Goal: Task Accomplishment & Management: Use online tool/utility

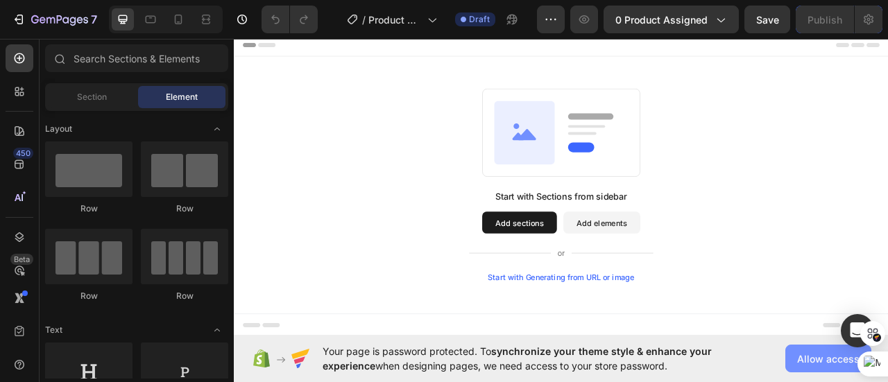
click at [805, 362] on span "Allow access" at bounding box center [828, 359] width 62 height 15
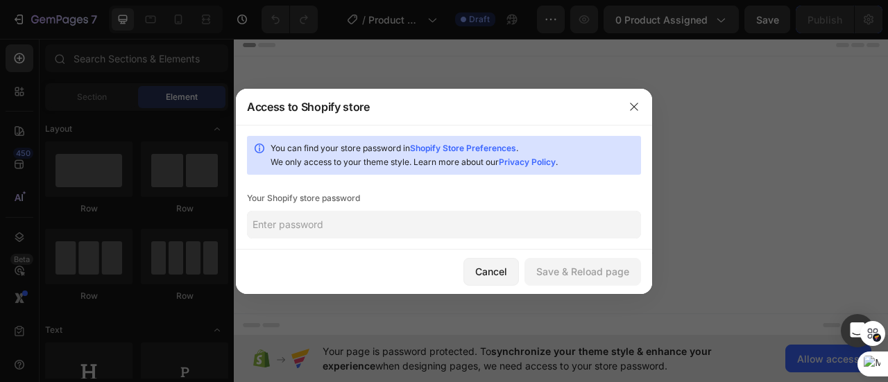
click at [337, 230] on input "text" at bounding box center [444, 225] width 394 height 28
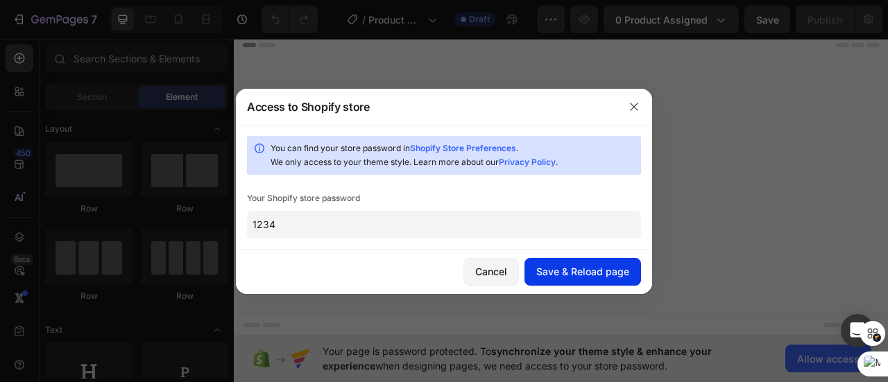
type input "1234"
click at [602, 274] on div "Save & Reload page" at bounding box center [582, 271] width 93 height 15
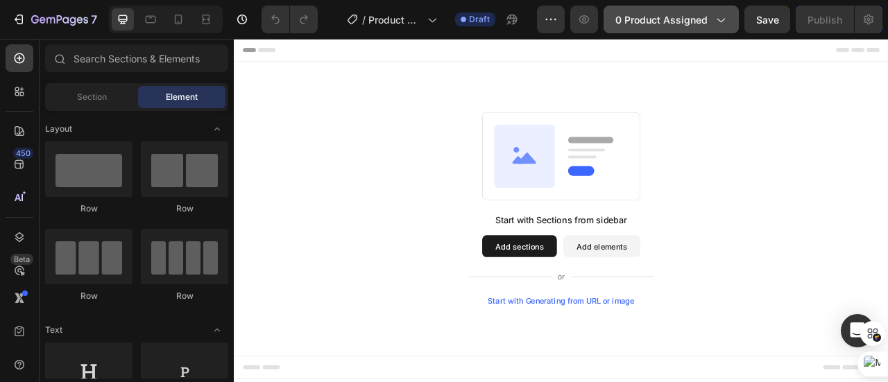
click at [698, 15] on span "0 product assigned" at bounding box center [661, 19] width 92 height 15
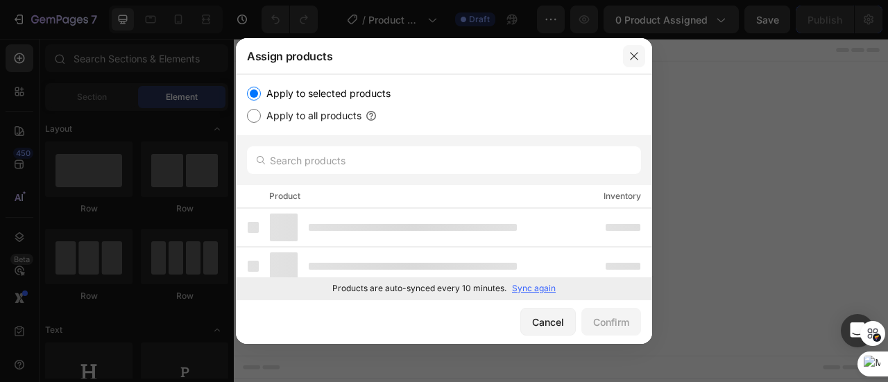
click at [636, 53] on icon "button" at bounding box center [634, 56] width 8 height 8
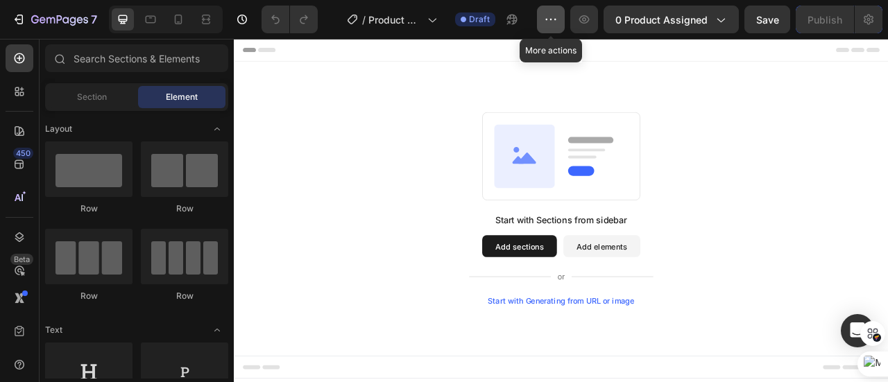
click at [557, 23] on icon "button" at bounding box center [551, 19] width 14 height 14
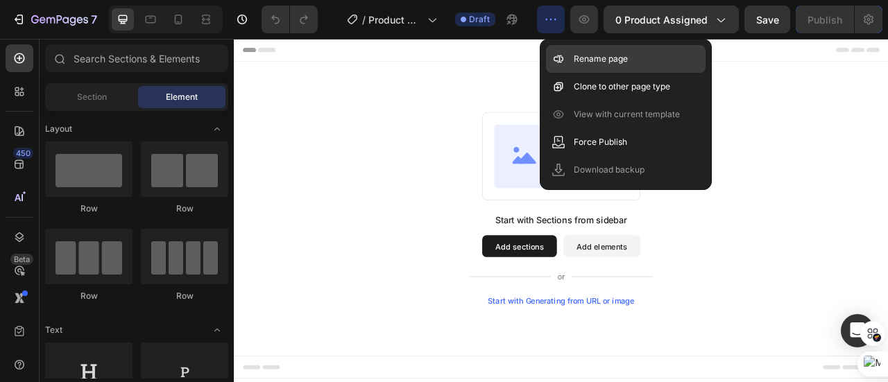
click at [583, 73] on div "Rename page" at bounding box center [625, 87] width 159 height 28
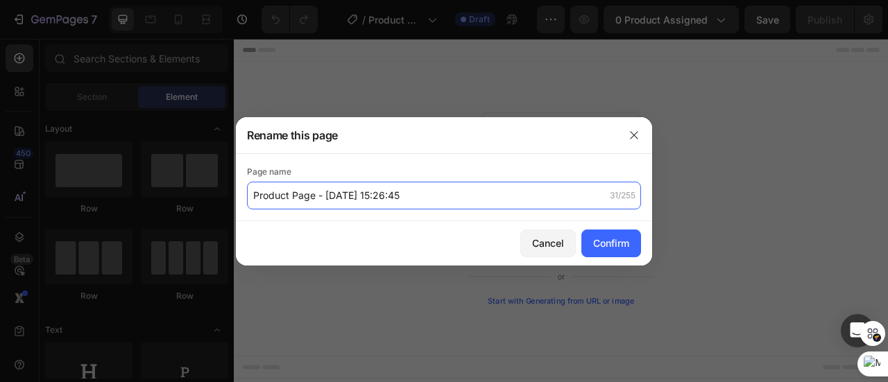
click at [344, 194] on input "Product Page - [DATE] 15:26:45" at bounding box center [444, 196] width 394 height 28
paste input "The Micro Infusion System™"
type input "The Micro Infusion System™"
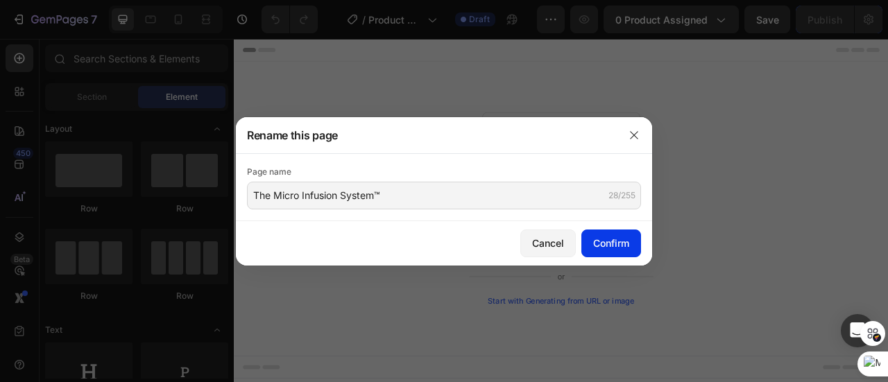
click at [626, 241] on div "Confirm" at bounding box center [611, 243] width 36 height 15
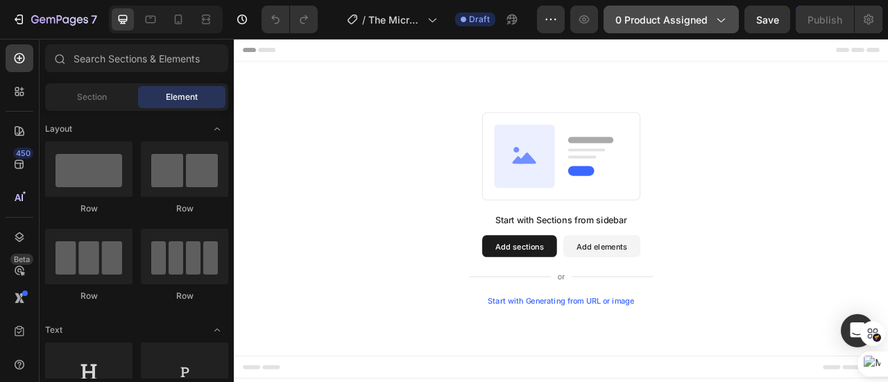
click at [657, 25] on span "0 product assigned" at bounding box center [661, 19] width 92 height 15
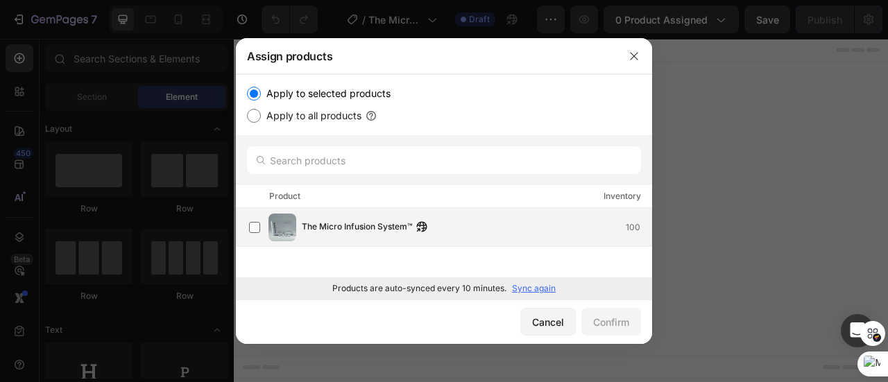
click at [449, 237] on div "The Micro Infusion System™ 100" at bounding box center [450, 228] width 402 height 28
click at [598, 322] on div "Confirm" at bounding box center [611, 322] width 36 height 15
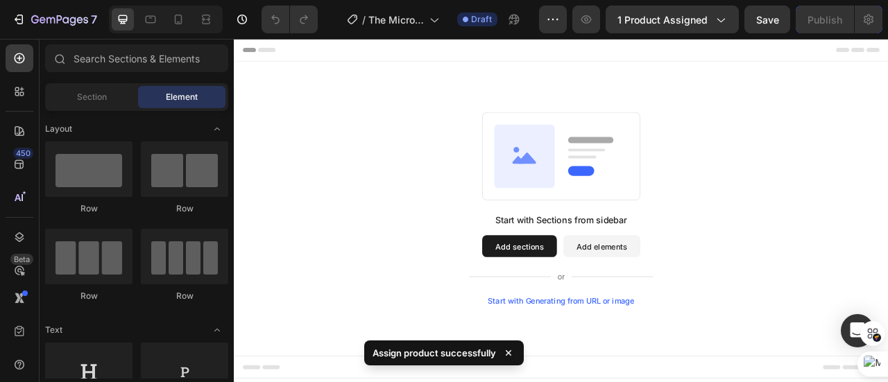
click at [641, 371] on div "Start with Generating from URL or image" at bounding box center [650, 371] width 187 height 11
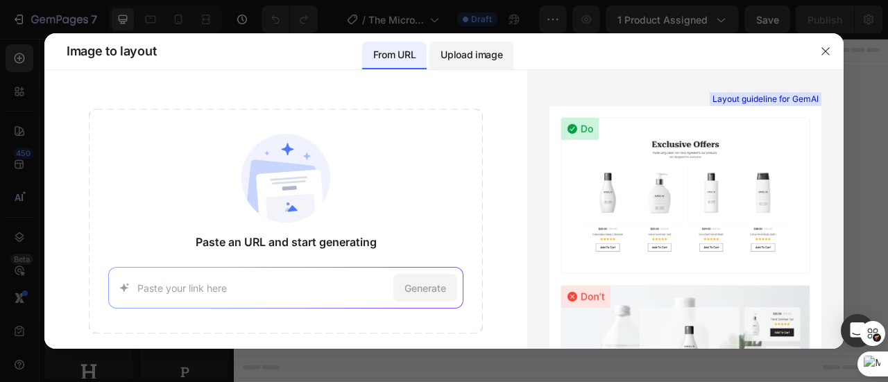
click at [505, 62] on div "Upload image" at bounding box center [471, 56] width 84 height 28
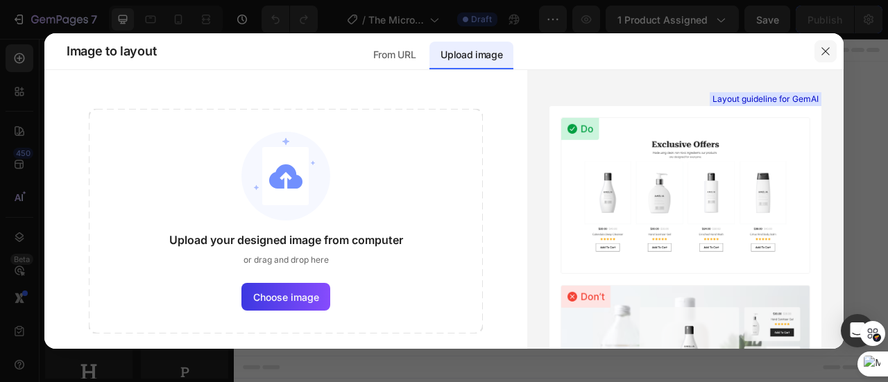
click at [828, 56] on icon "button" at bounding box center [825, 51] width 11 height 11
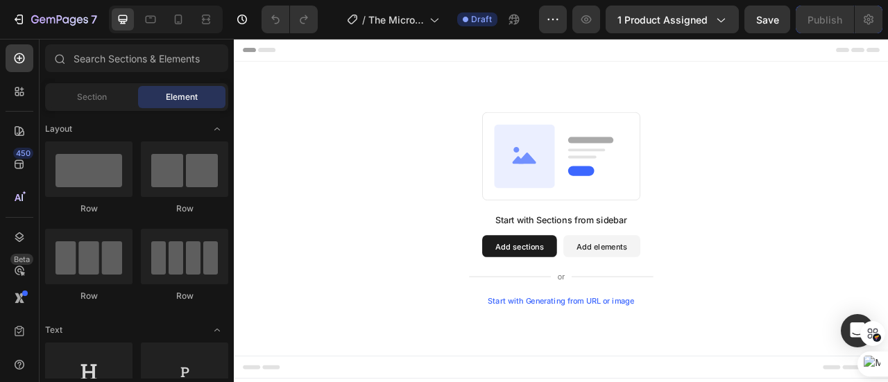
click at [607, 295] on button "Add sections" at bounding box center [596, 302] width 95 height 28
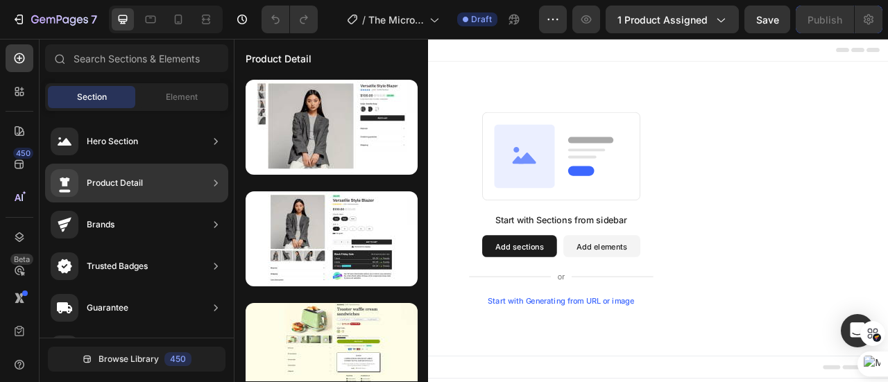
click at [132, 187] on div "Product Detail" at bounding box center [115, 183] width 56 height 14
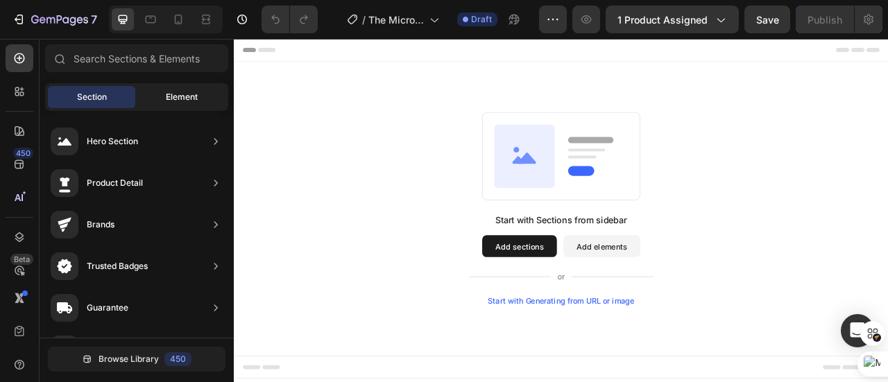
click at [189, 94] on span "Element" at bounding box center [182, 97] width 32 height 12
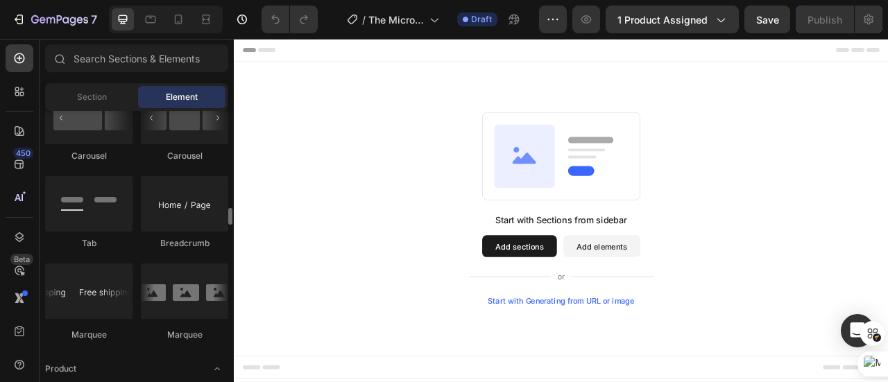
scroll to position [1664, 0]
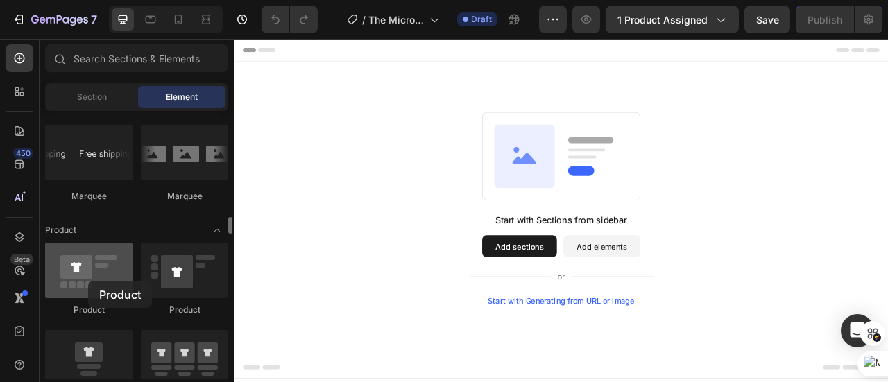
click at [88, 281] on div at bounding box center [88, 270] width 87 height 55
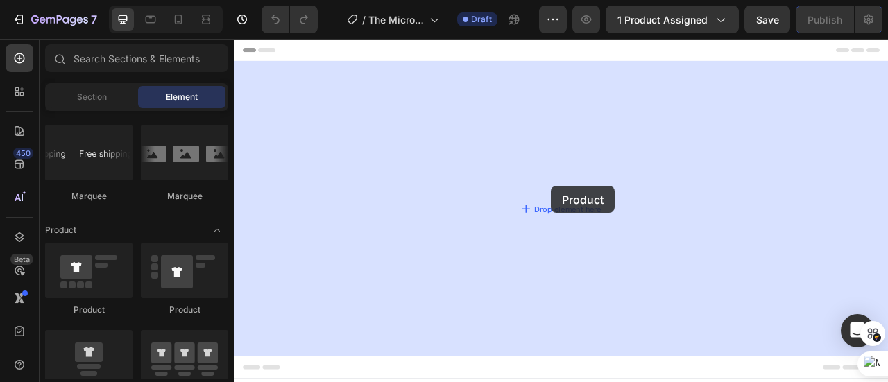
drag, startPoint x: 322, startPoint y: 320, endPoint x: 642, endPoint y: 247, distance: 328.6
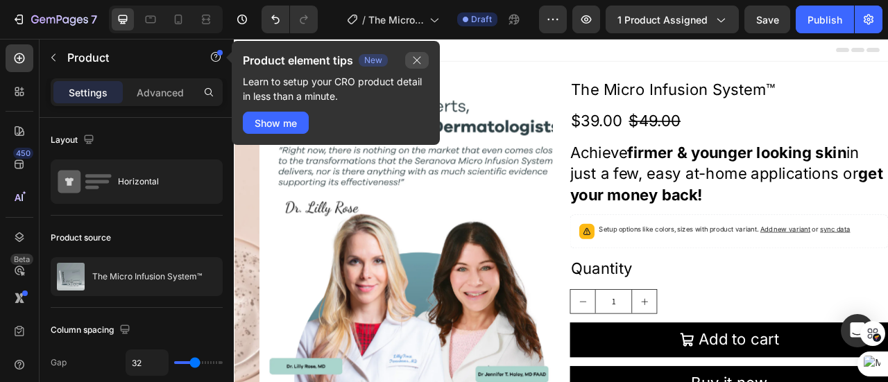
click at [421, 65] on icon "button" at bounding box center [416, 60] width 11 height 11
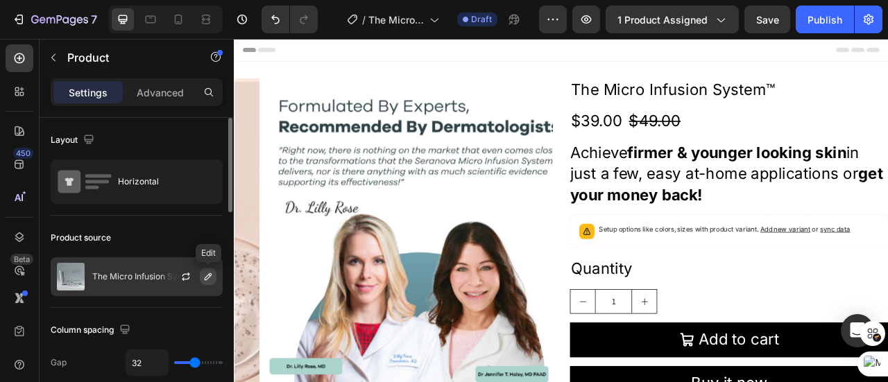
click at [207, 278] on icon "button" at bounding box center [208, 276] width 7 height 7
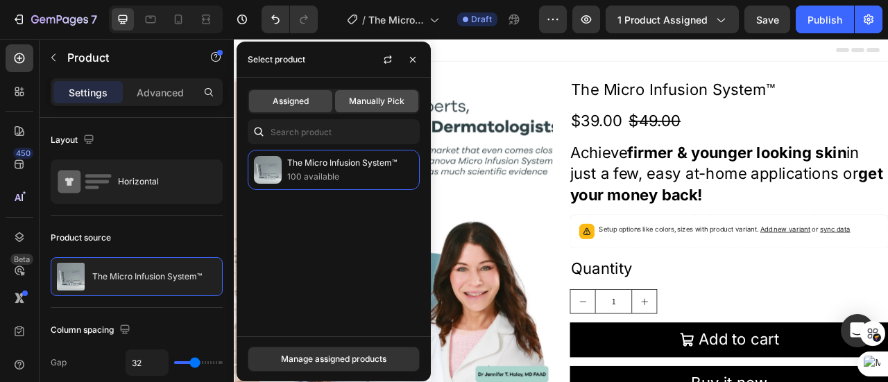
click at [397, 101] on span "Manually Pick" at bounding box center [376, 101] width 55 height 12
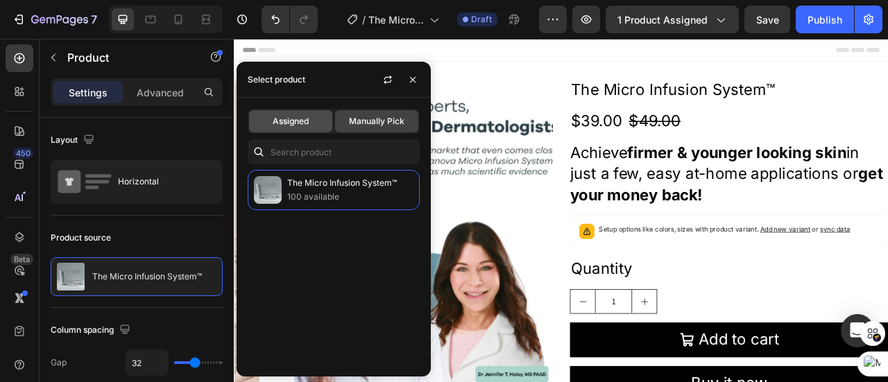
click at [296, 128] on div "Assigned" at bounding box center [290, 121] width 83 height 22
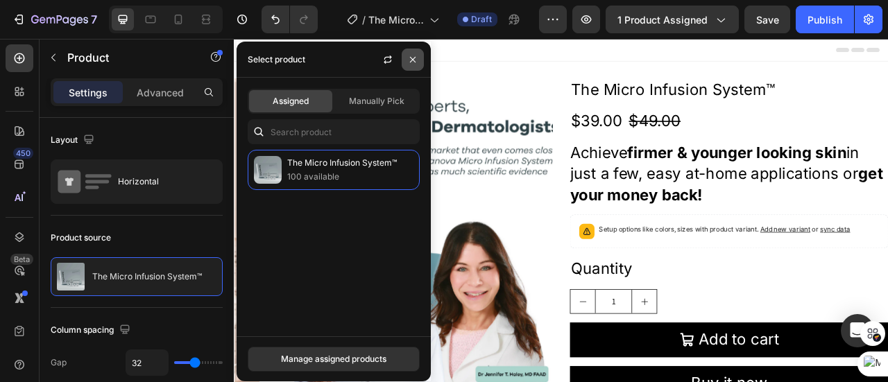
click at [415, 60] on icon "button" at bounding box center [412, 59] width 11 height 11
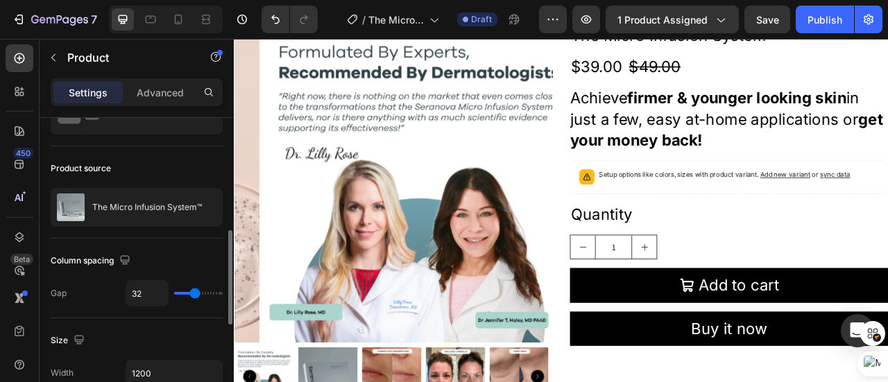
scroll to position [139, 0]
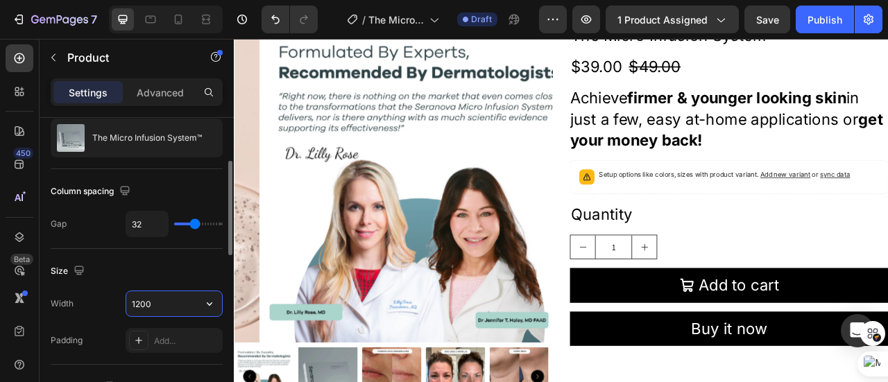
click at [146, 300] on input "1200" at bounding box center [174, 303] width 96 height 25
click at [151, 300] on input "1200" at bounding box center [174, 303] width 96 height 25
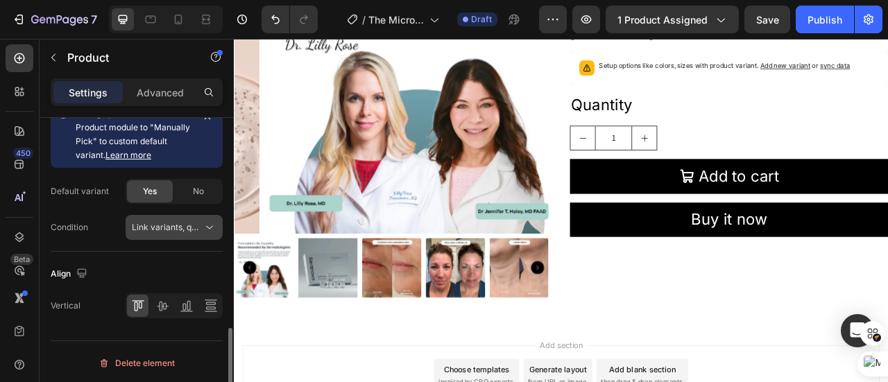
scroll to position [603, 0]
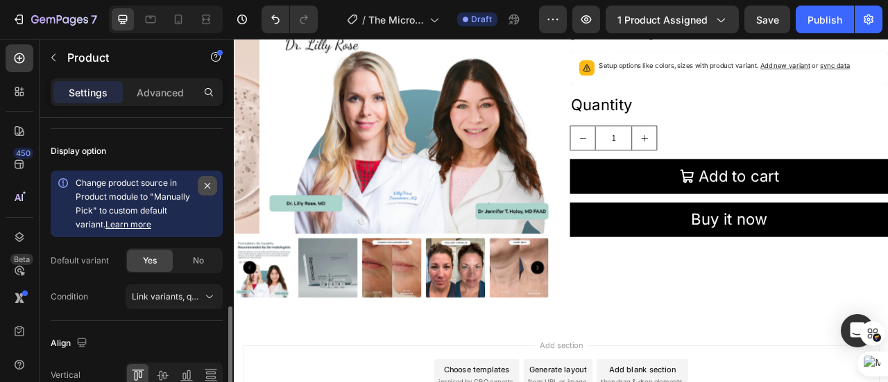
type input "1400"
click at [204, 181] on icon "button" at bounding box center [207, 185] width 11 height 11
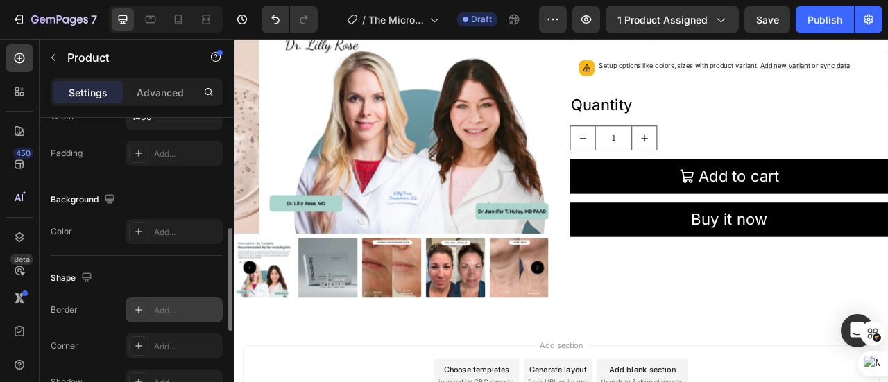
scroll to position [257, 0]
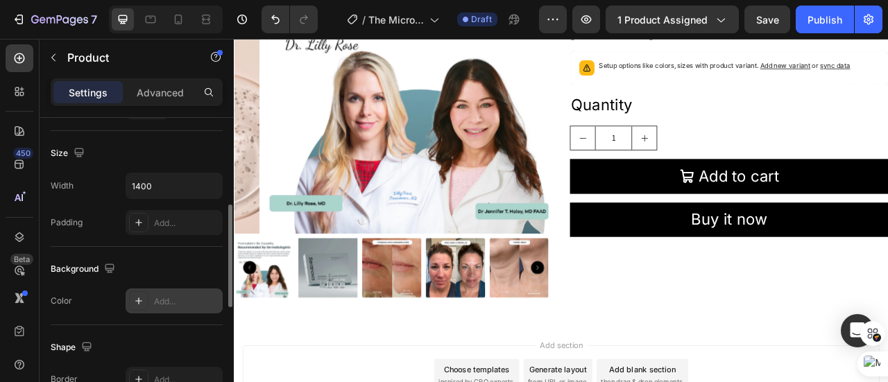
click at [152, 306] on div "Add..." at bounding box center [174, 300] width 97 height 25
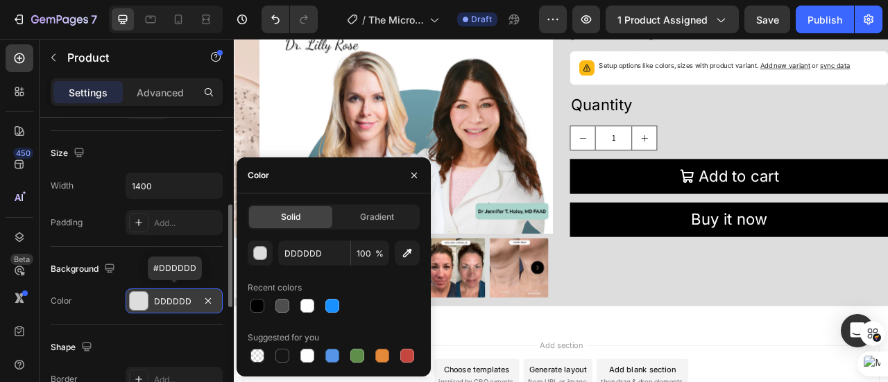
click at [164, 303] on div "DDDDDD" at bounding box center [174, 301] width 40 height 12
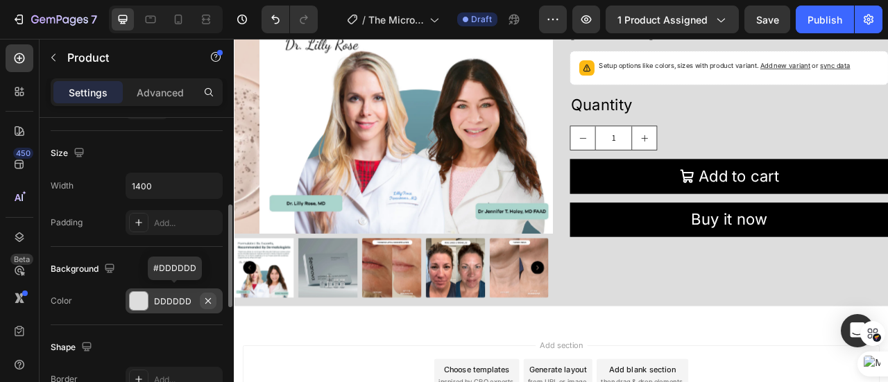
click at [207, 295] on icon "button" at bounding box center [207, 300] width 11 height 11
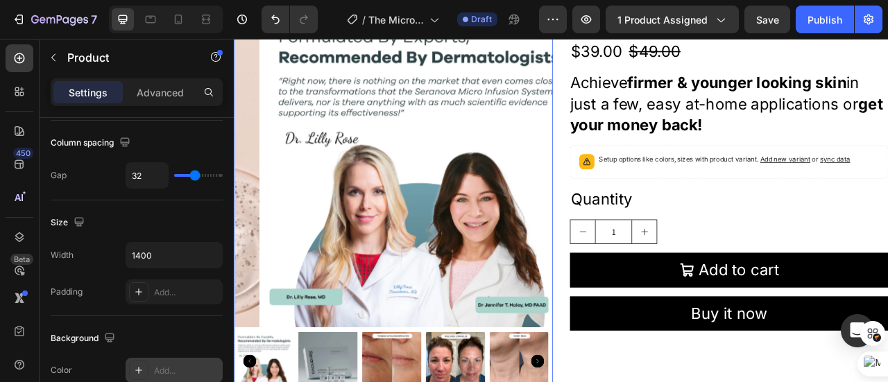
scroll to position [69, 0]
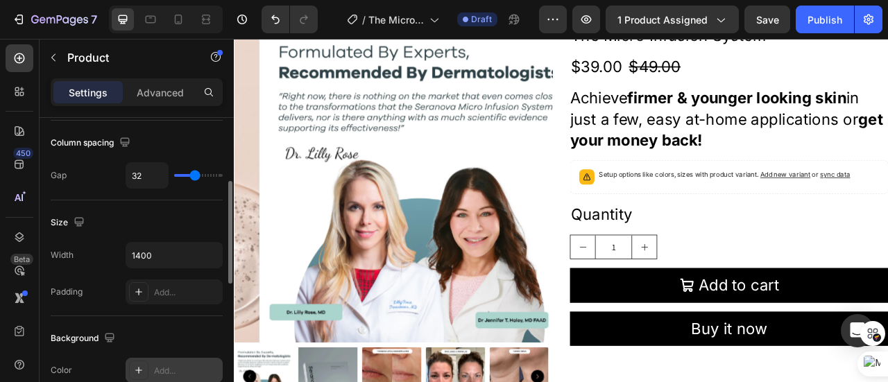
type input "16"
type input "1"
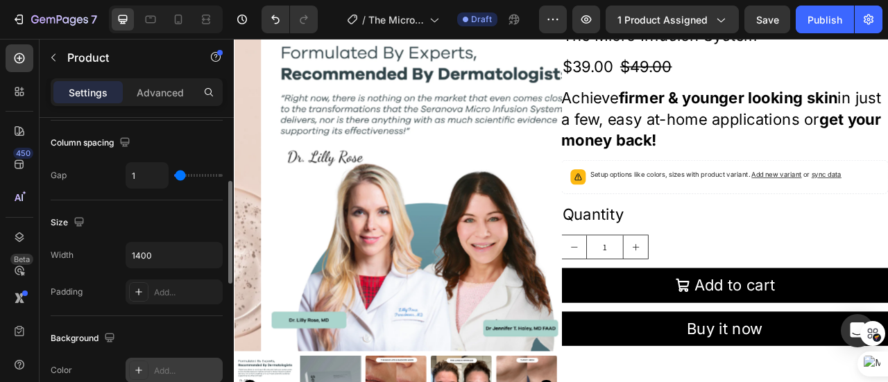
type input "0"
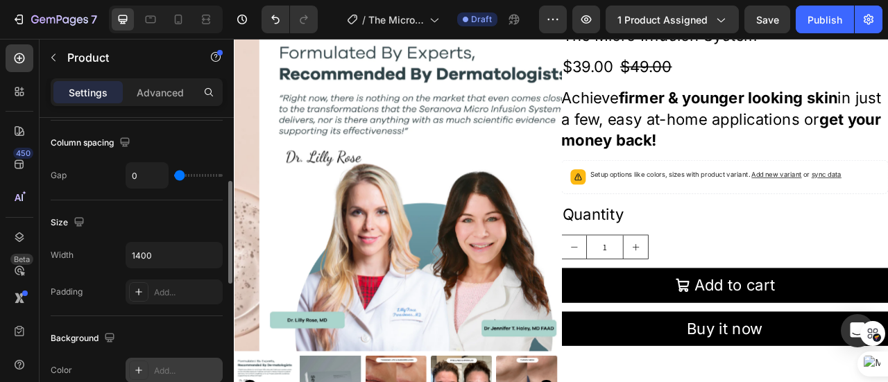
type input "11"
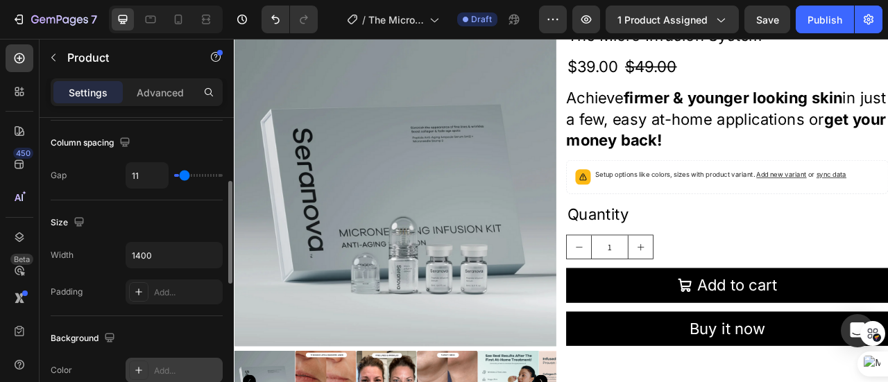
type input "18"
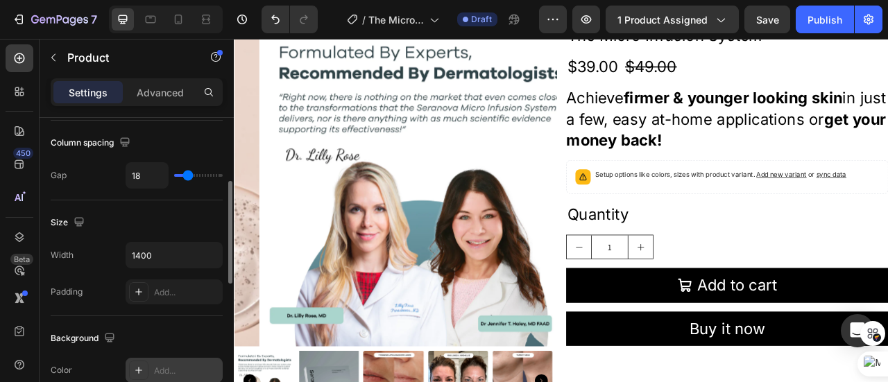
type input "23"
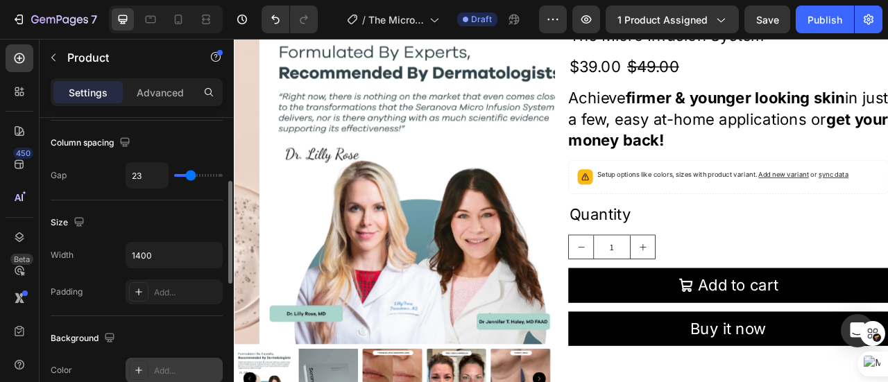
type input "26"
type input "27"
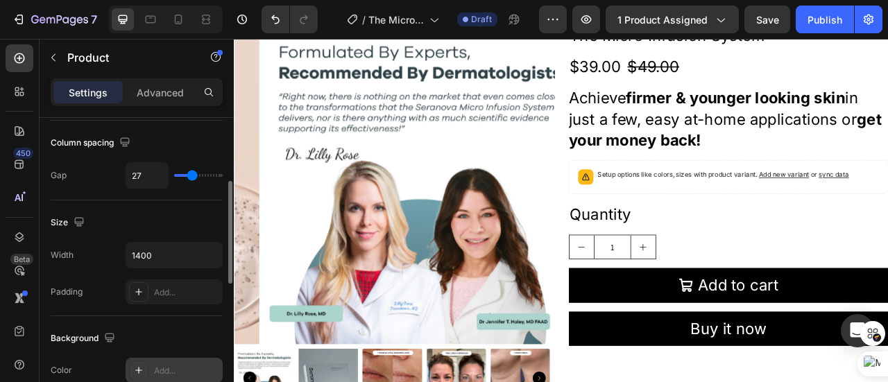
type input "31"
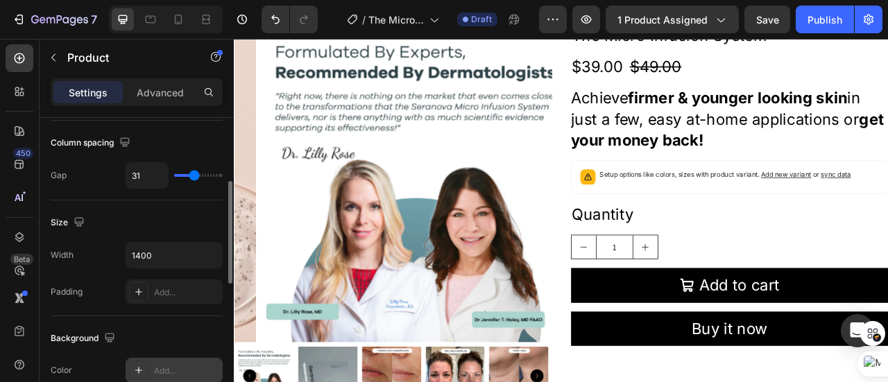
type input "35"
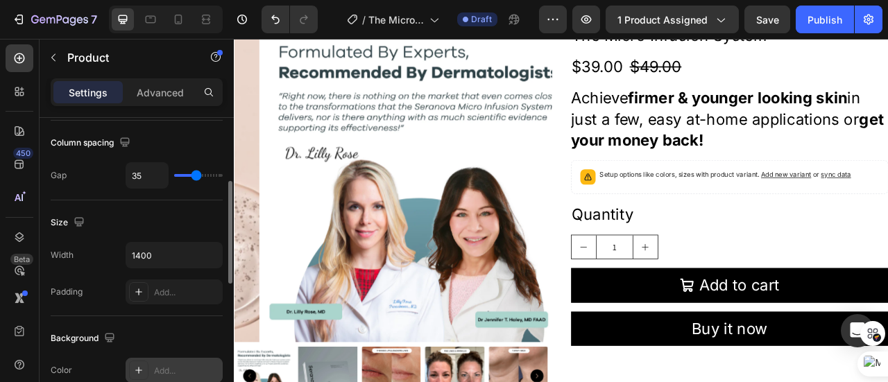
type input "41"
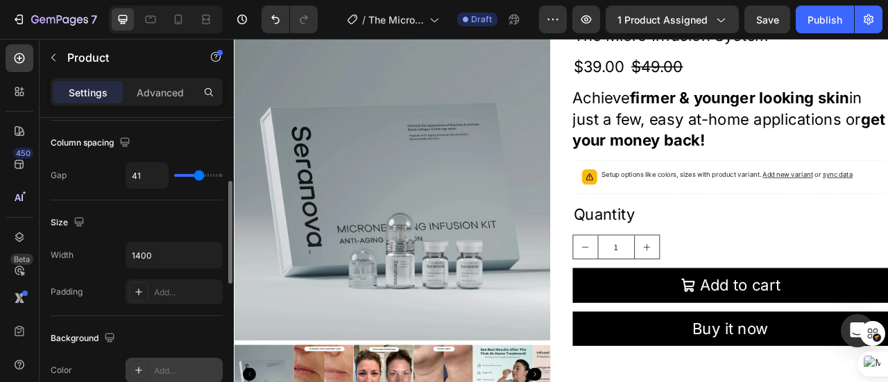
type input "42"
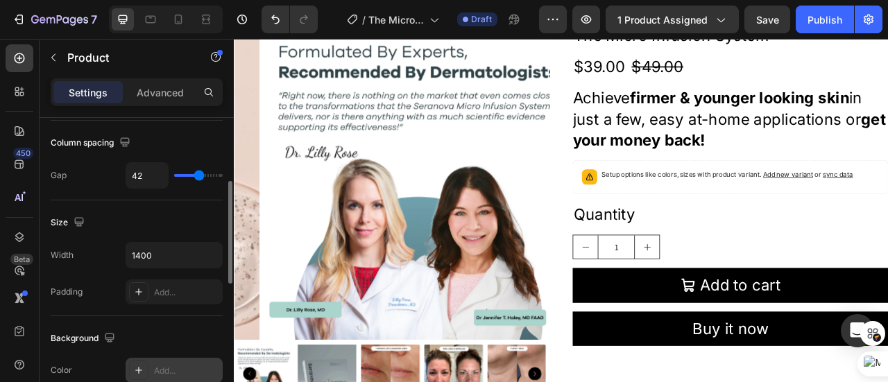
type input "37"
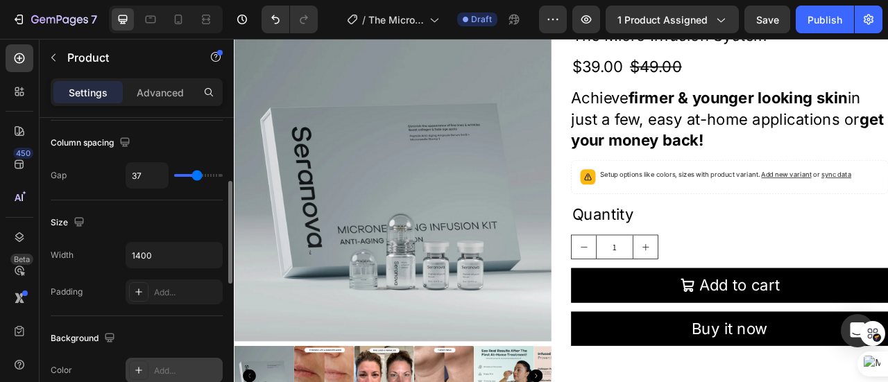
type input "36"
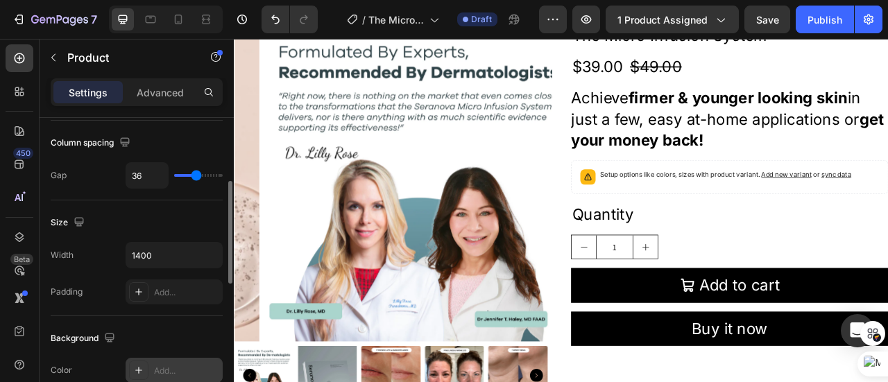
type input "43"
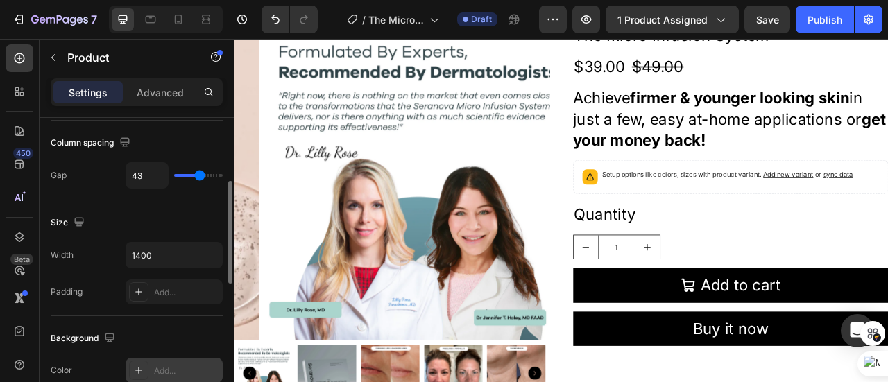
type input "42"
type input "41"
type input "39"
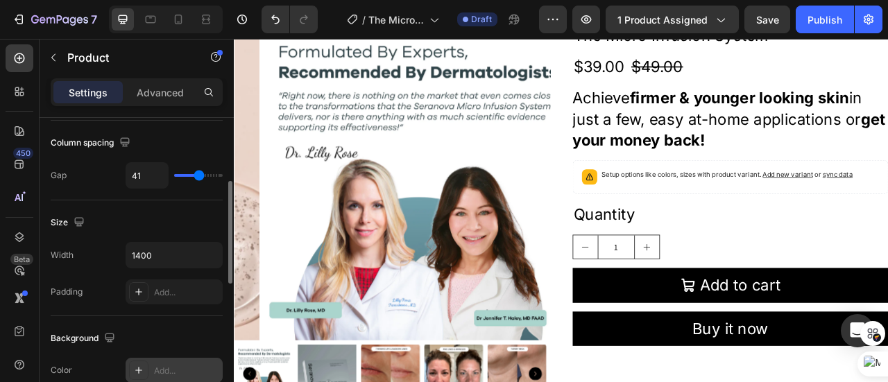
type input "39"
type input "40"
click at [198, 174] on input "range" at bounding box center [198, 175] width 49 height 3
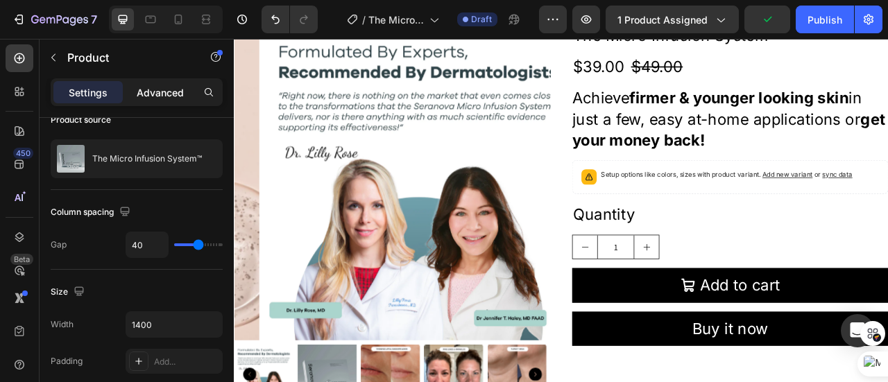
click at [178, 96] on p "Advanced" at bounding box center [160, 92] width 47 height 15
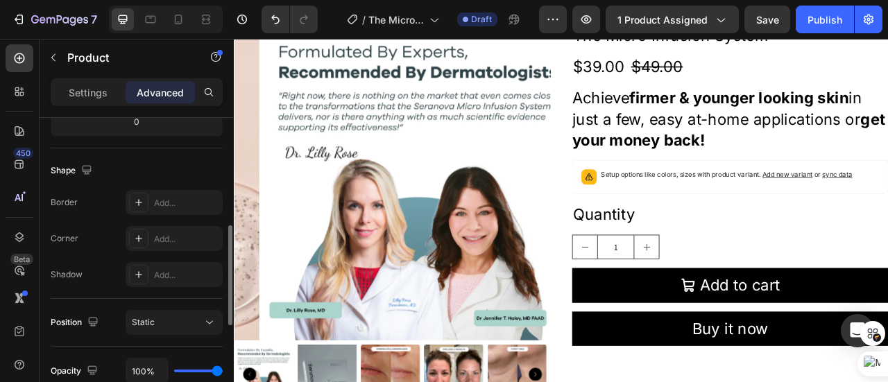
scroll to position [395, 0]
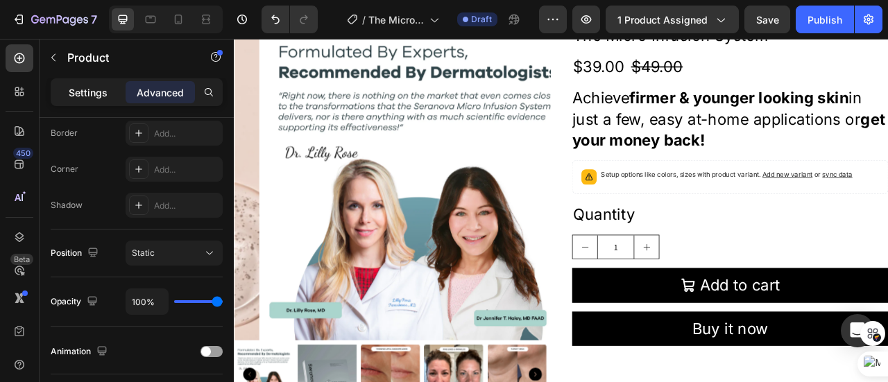
click at [91, 88] on p "Settings" at bounding box center [88, 92] width 39 height 15
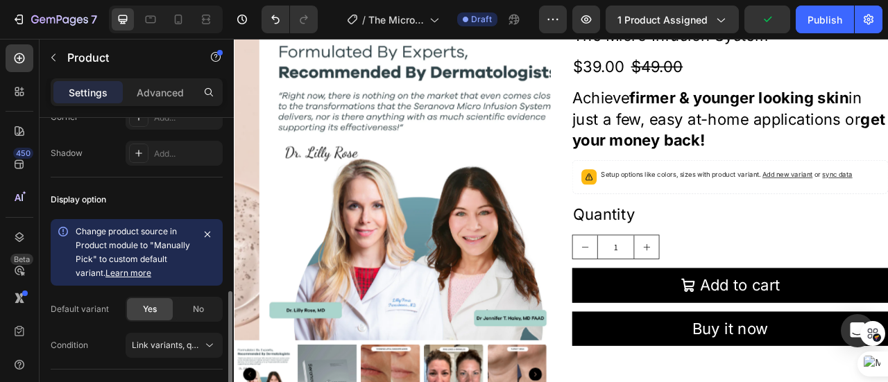
scroll to position [624, 0]
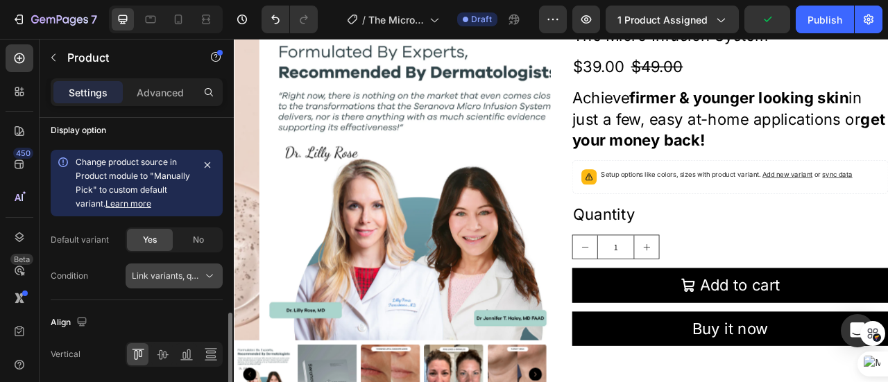
click at [179, 270] on span "Link variants, quantity <br> between same products" at bounding box center [167, 276] width 71 height 12
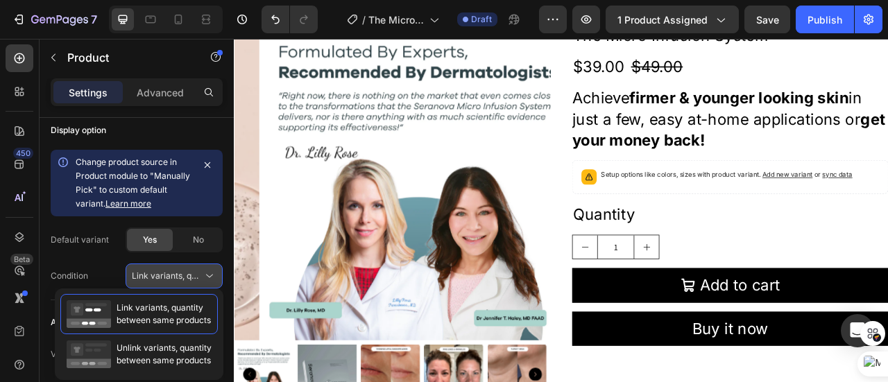
click at [190, 270] on span "Link variants, quantity <br> between same products" at bounding box center [234, 275] width 205 height 10
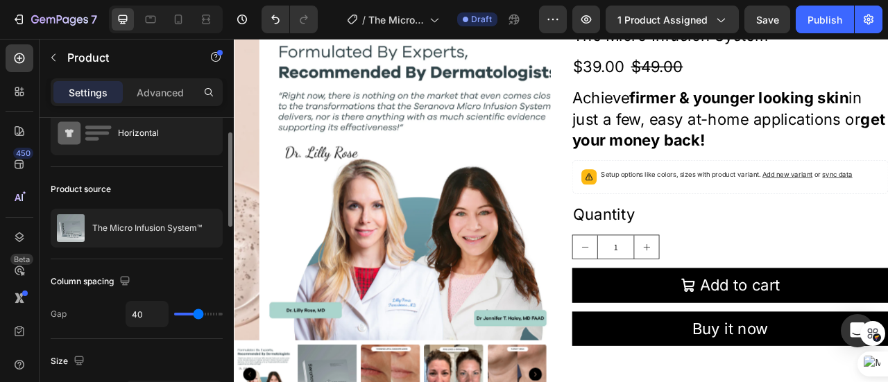
scroll to position [0, 0]
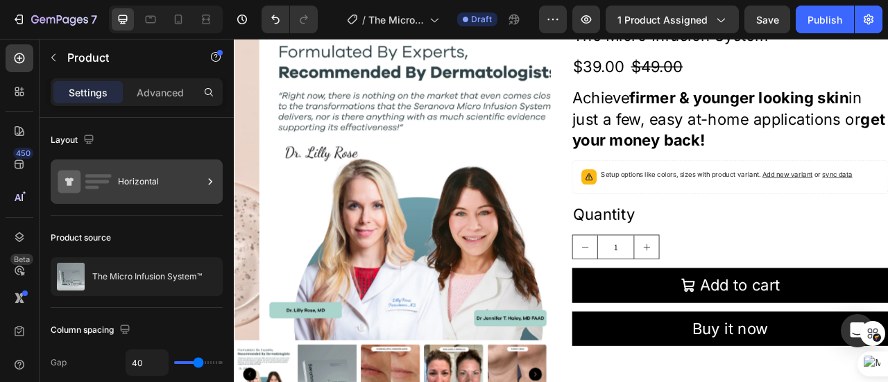
click at [162, 190] on div "Horizontal" at bounding box center [160, 182] width 85 height 32
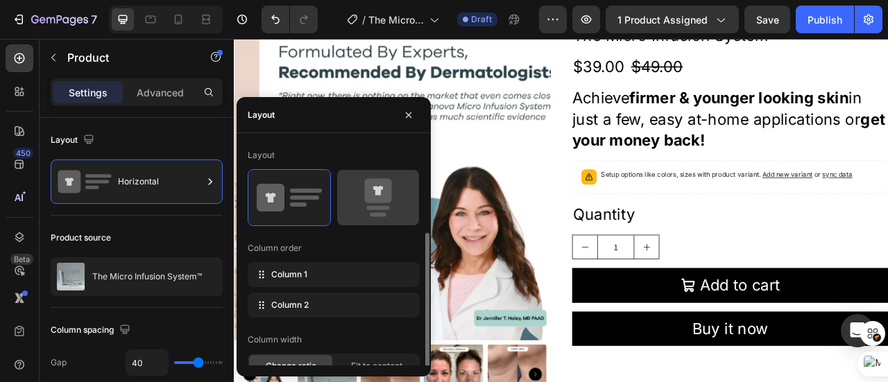
scroll to position [49, 0]
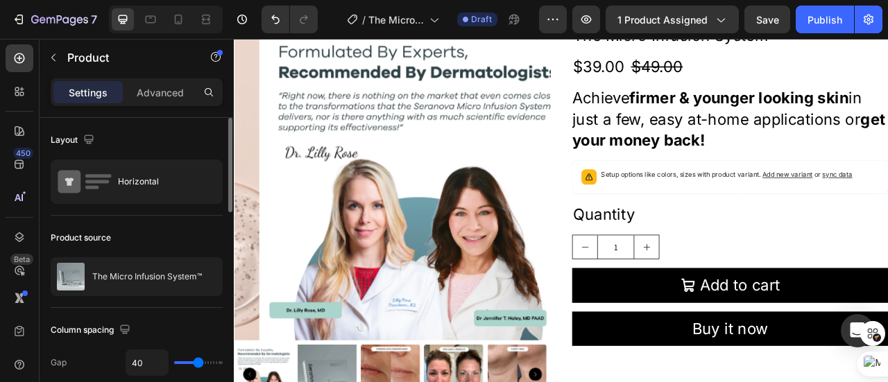
click at [162, 137] on div "Layout" at bounding box center [137, 140] width 172 height 22
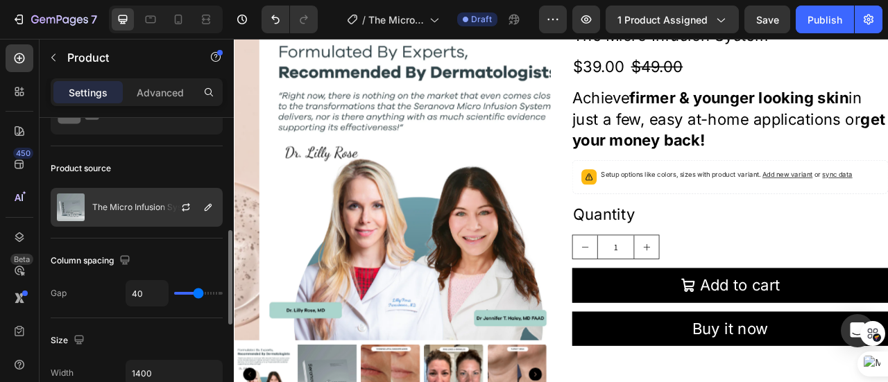
scroll to position [139, 0]
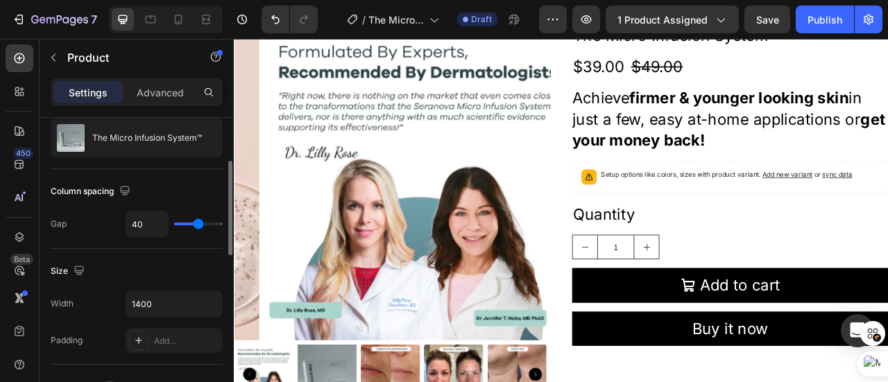
click at [161, 263] on div "Size" at bounding box center [137, 271] width 172 height 22
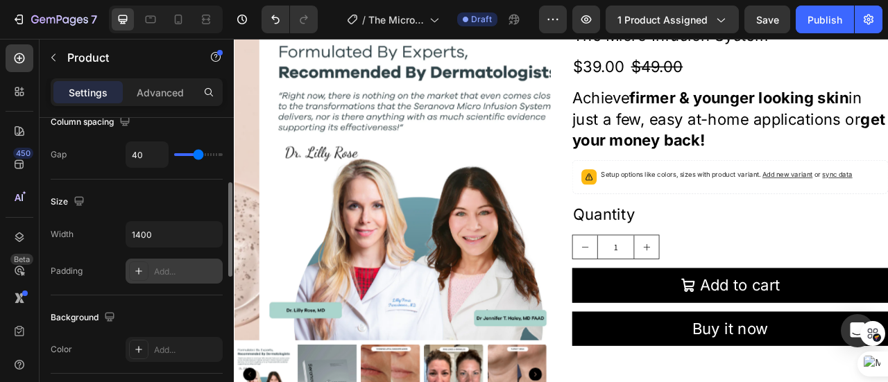
click at [170, 270] on div "Add..." at bounding box center [186, 272] width 65 height 12
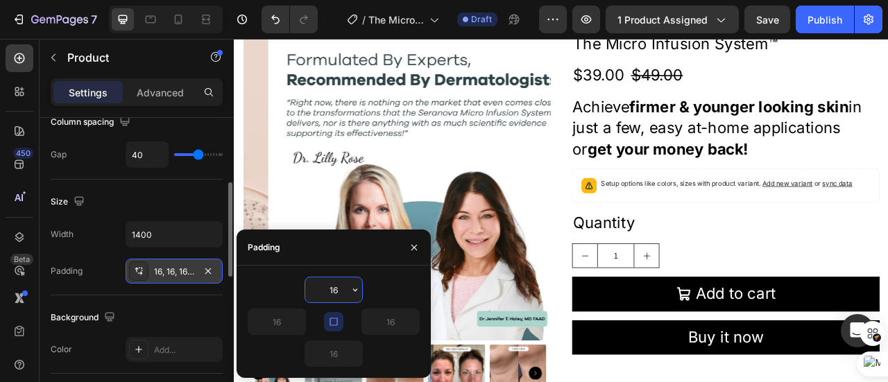
click at [171, 267] on div "16, 16, 16, 16" at bounding box center [174, 272] width 40 height 12
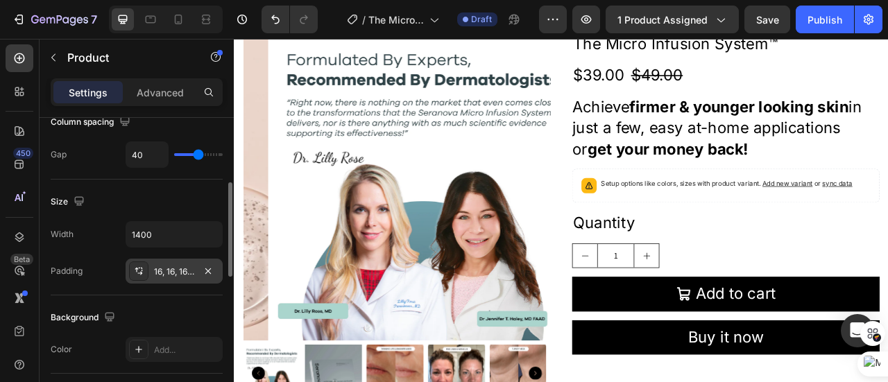
click at [171, 268] on div "16, 16, 16, 16" at bounding box center [174, 272] width 40 height 12
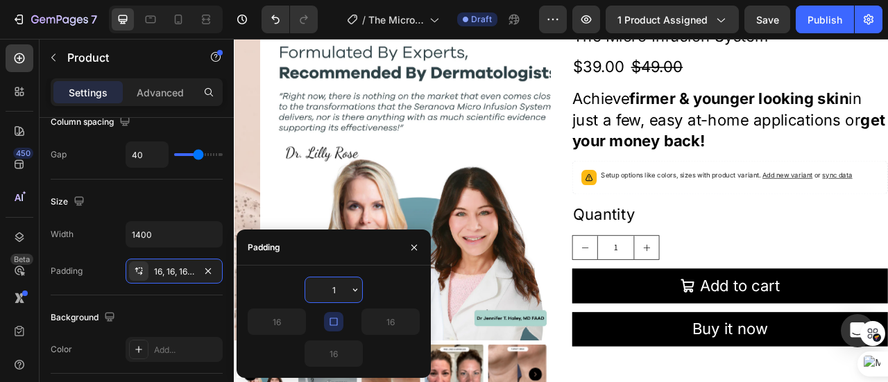
type input "10"
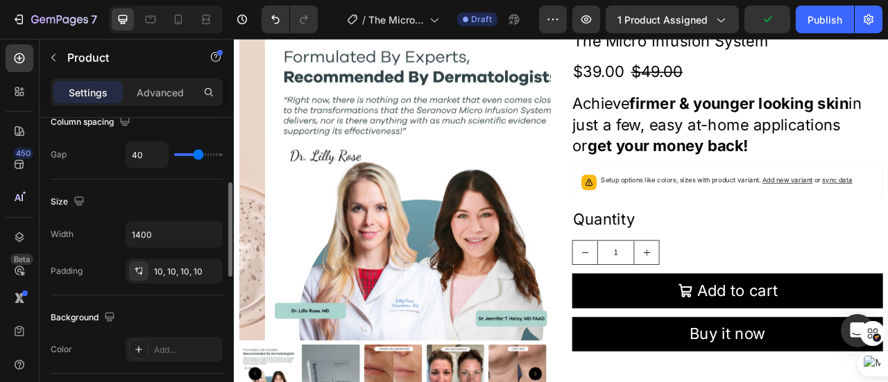
click at [203, 194] on div "Size" at bounding box center [137, 202] width 172 height 22
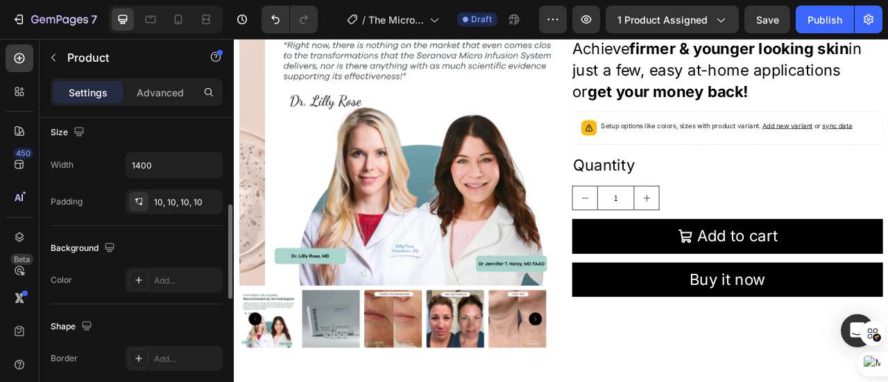
scroll to position [347, 0]
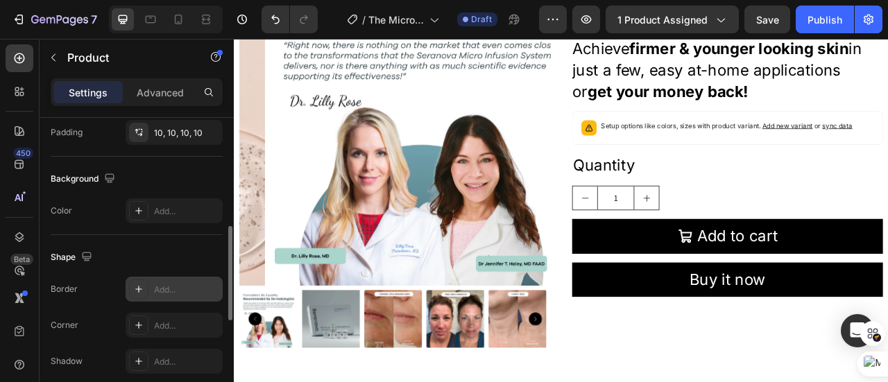
click at [158, 292] on div "Add..." at bounding box center [186, 290] width 65 height 12
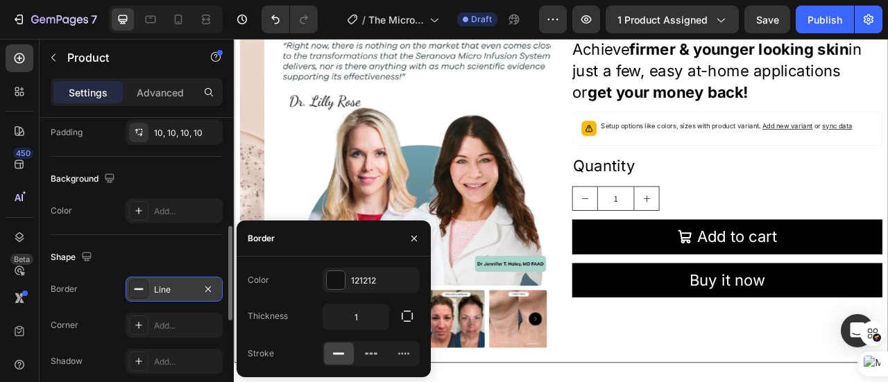
scroll to position [139, 0]
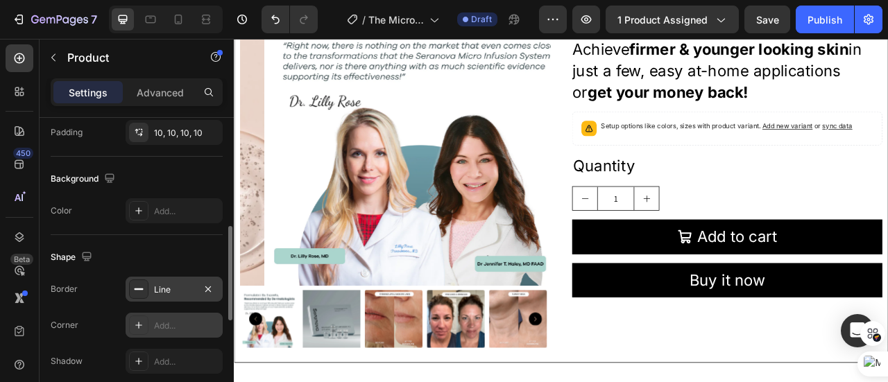
click at [190, 326] on div "Add..." at bounding box center [186, 326] width 65 height 12
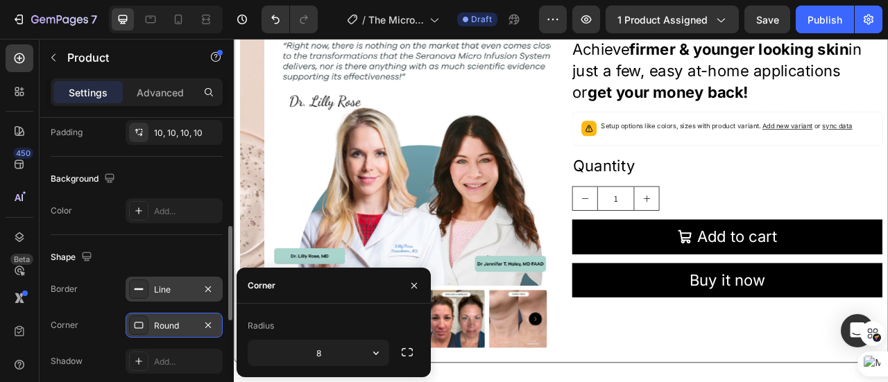
click at [190, 325] on div "Round" at bounding box center [174, 326] width 40 height 12
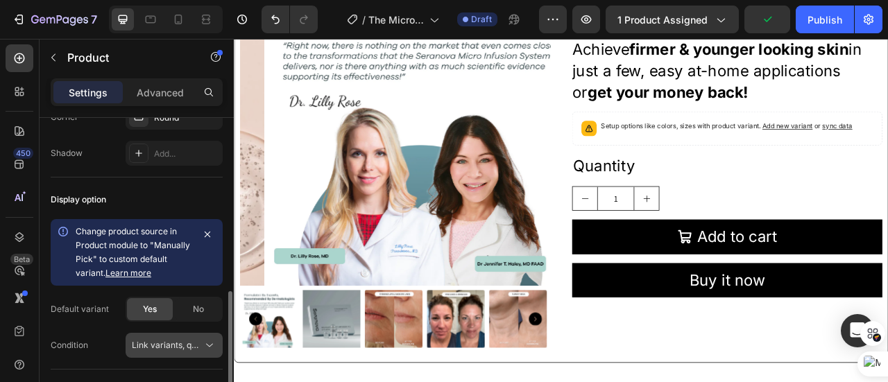
scroll to position [624, 0]
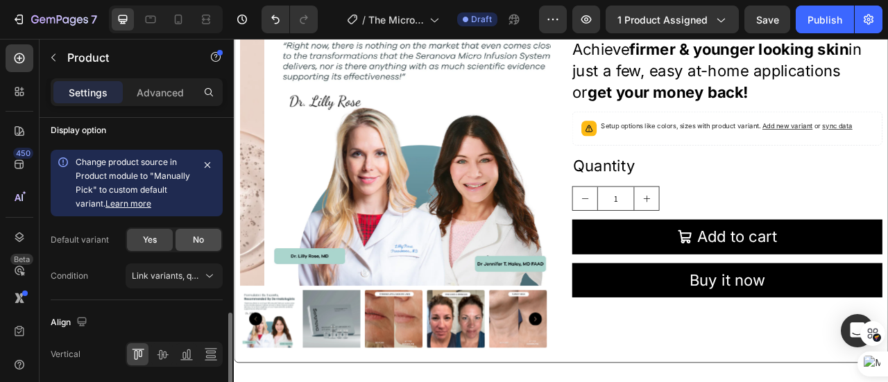
click at [204, 242] on div "No" at bounding box center [198, 240] width 46 height 22
click at [205, 270] on icon at bounding box center [209, 276] width 14 height 14
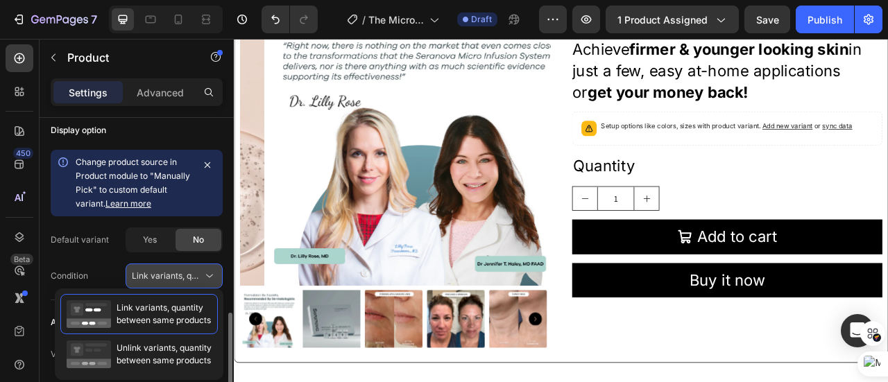
click at [205, 270] on icon at bounding box center [209, 276] width 14 height 14
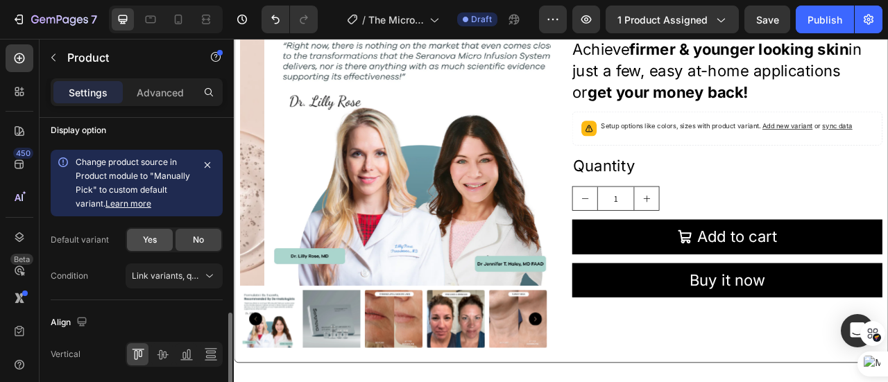
click at [171, 235] on div "Yes" at bounding box center [150, 240] width 46 height 22
click at [196, 239] on span "No" at bounding box center [198, 240] width 11 height 12
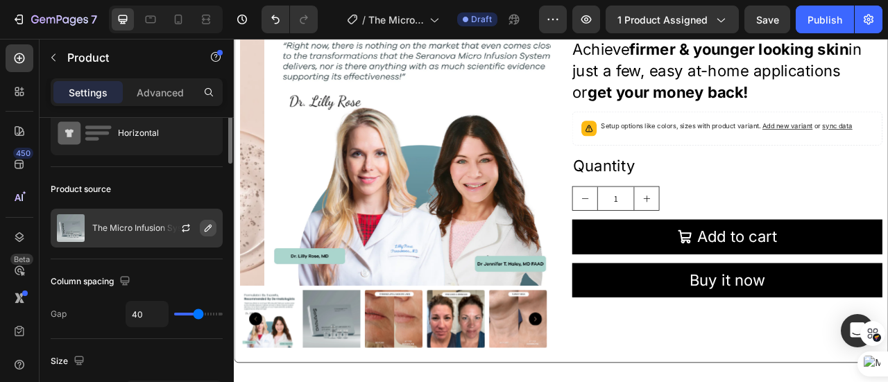
scroll to position [0, 0]
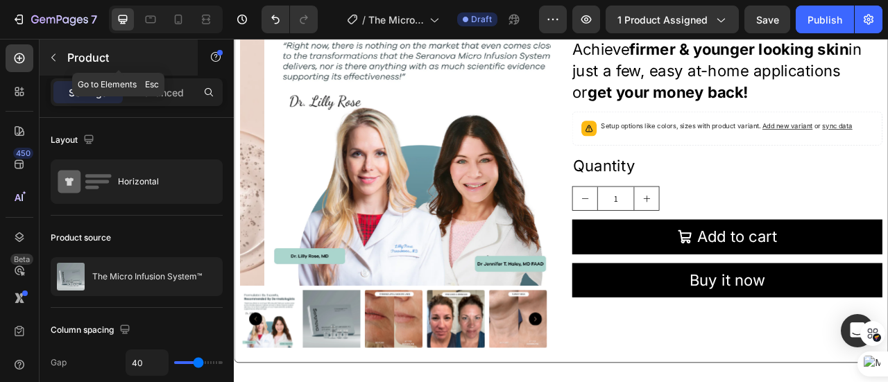
click at [57, 53] on icon "button" at bounding box center [53, 57] width 11 height 11
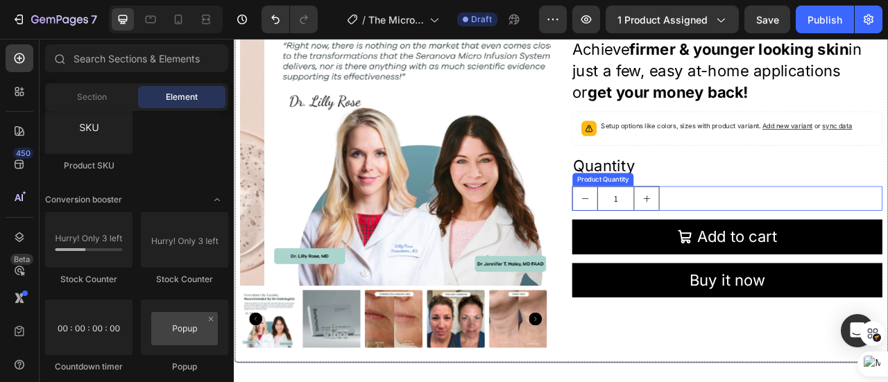
scroll to position [329, 0]
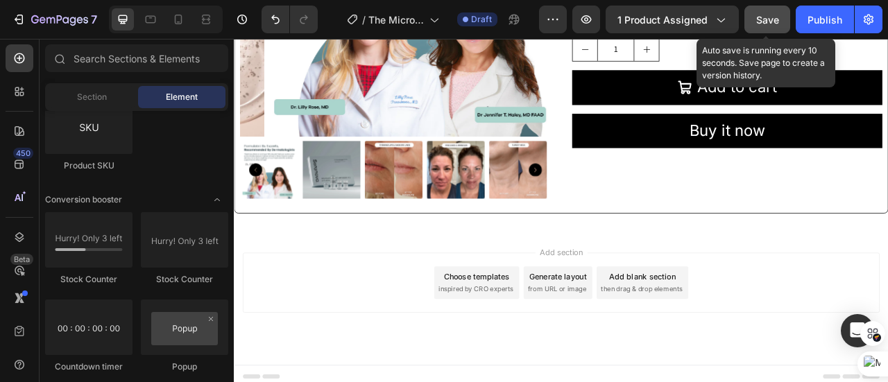
click at [758, 17] on span "Save" at bounding box center [767, 20] width 23 height 12
